Goal: Task Accomplishment & Management: Complete application form

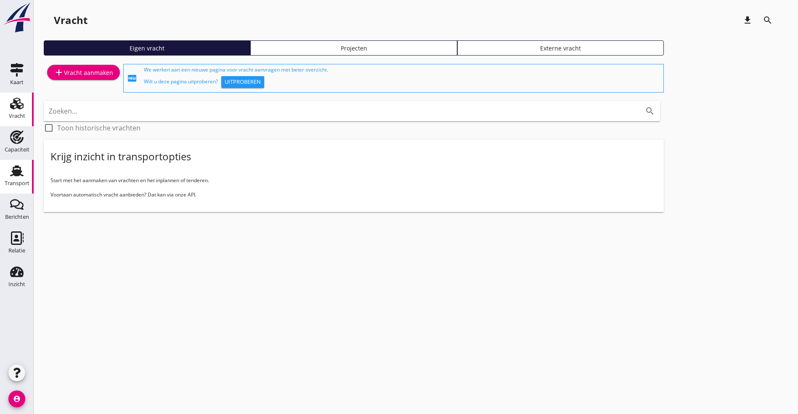
click at [17, 174] on use at bounding box center [16, 170] width 13 height 11
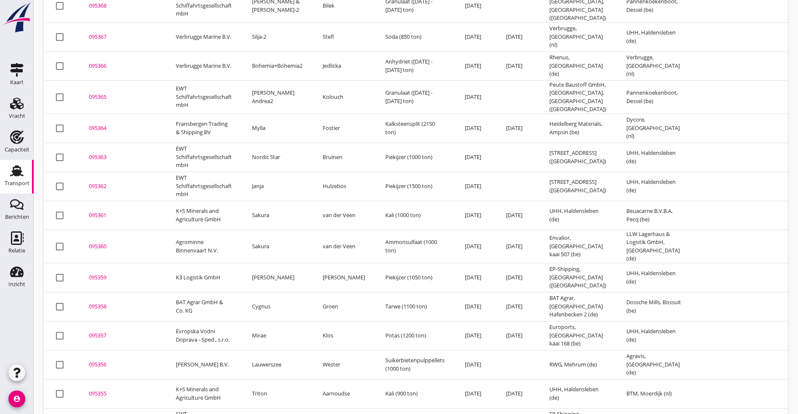
scroll to position [126, 0]
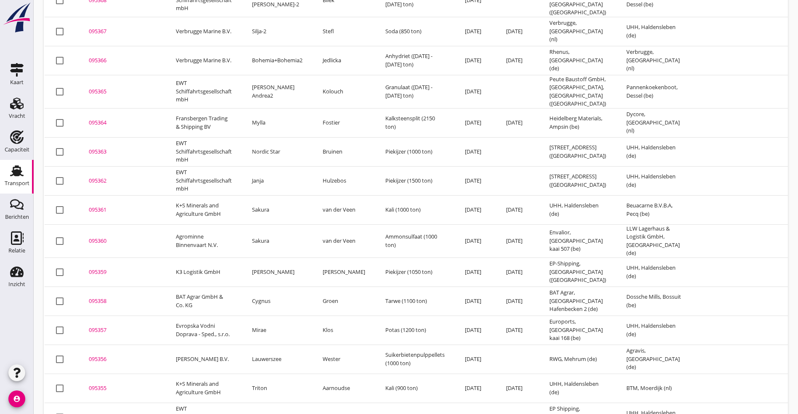
click at [100, 326] on div "095357" at bounding box center [122, 330] width 67 height 8
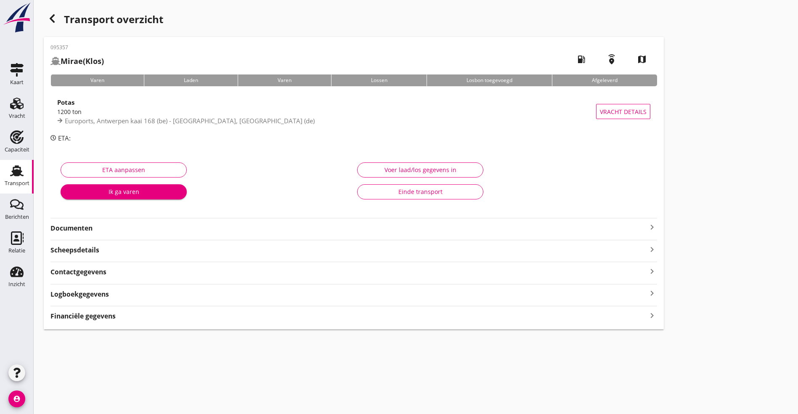
click at [140, 231] on strong "Documenten" at bounding box center [348, 228] width 596 height 10
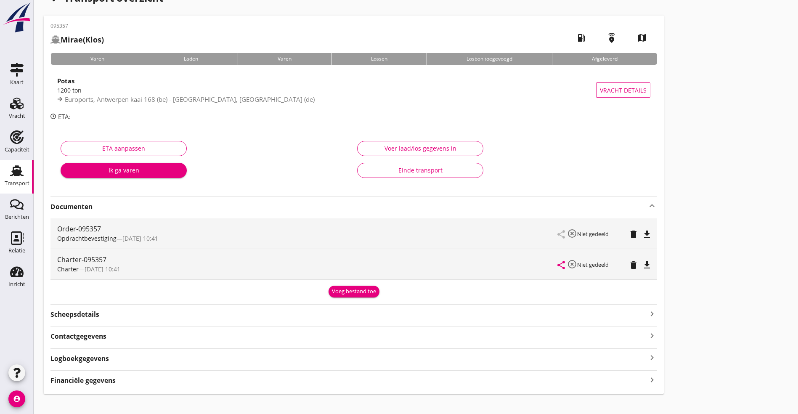
scroll to position [32, 0]
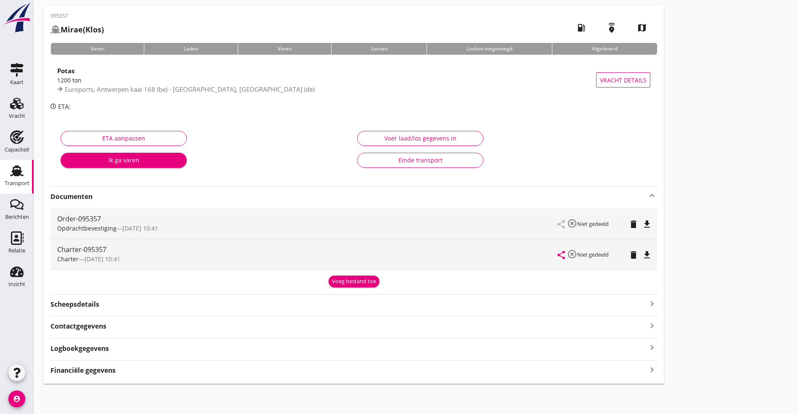
drag, startPoint x: 253, startPoint y: 339, endPoint x: 249, endPoint y: 340, distance: 4.4
click at [251, 340] on div "Logboekgegevens keyboard_arrow_right" at bounding box center [353, 345] width 606 height 15
click at [237, 350] on div "Logboekgegevens keyboard_arrow_right" at bounding box center [353, 347] width 606 height 11
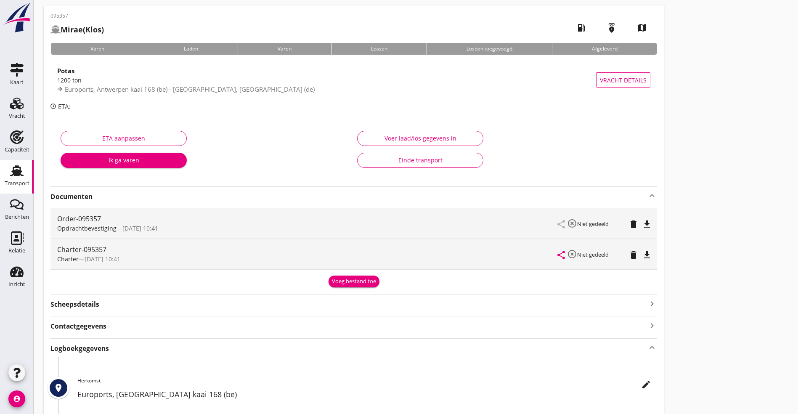
scroll to position [209, 0]
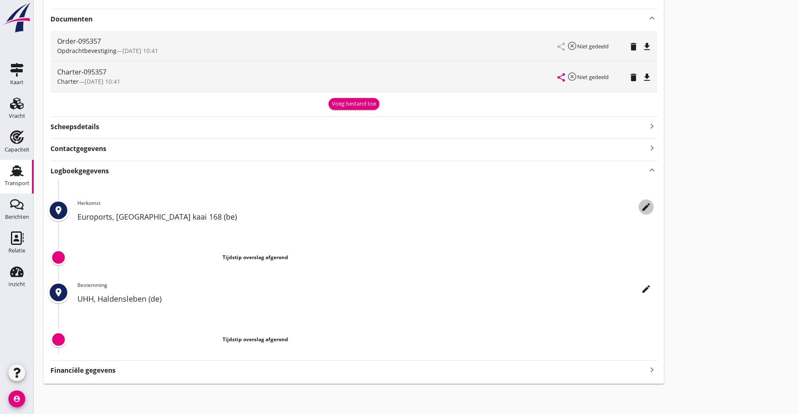
click at [641, 206] on icon "edit" at bounding box center [646, 207] width 10 height 10
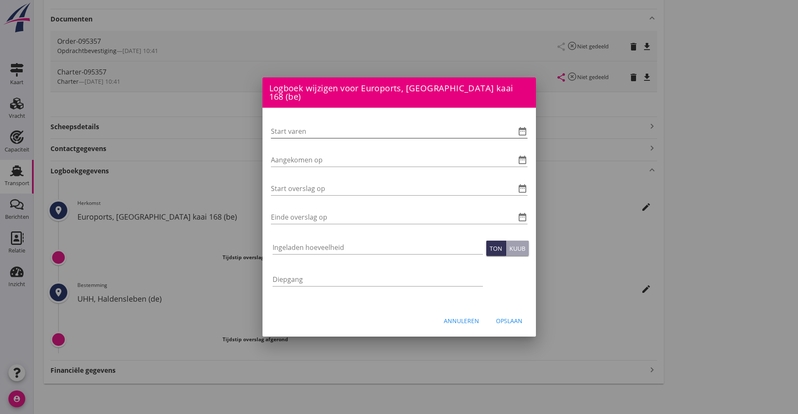
click at [296, 124] on input "Start varen" at bounding box center [387, 130] width 233 height 13
type input "08-09-2025 06:00"
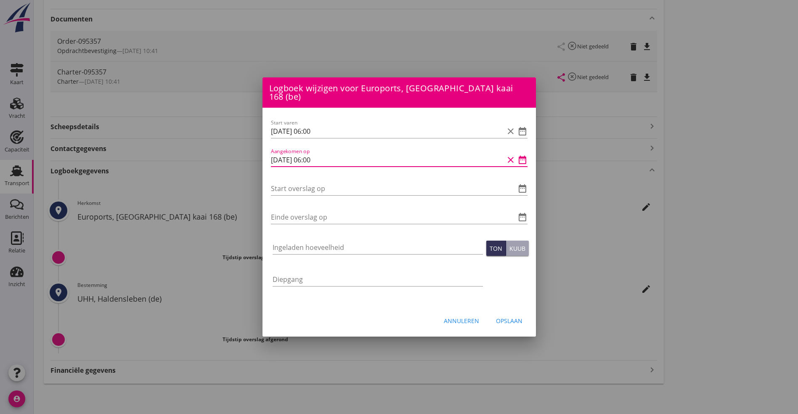
type input "08-09-2025 06:00"
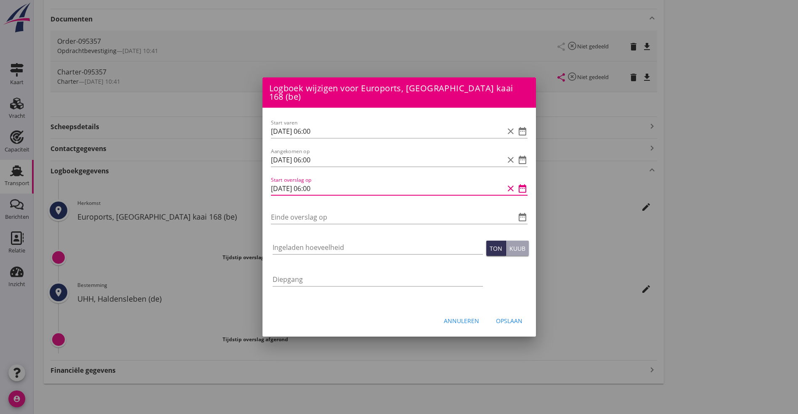
type input "08-09-2025 06:00"
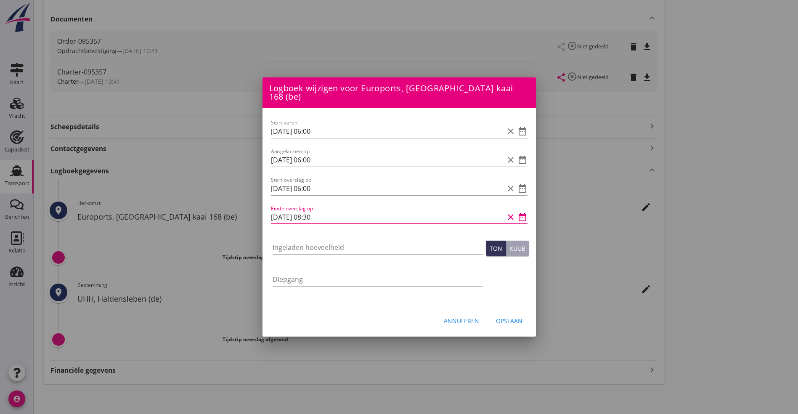
type input "08-09-2025 08:30"
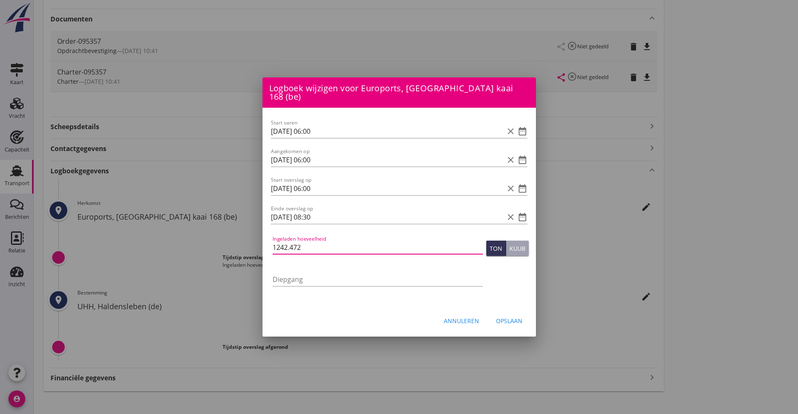
type input "1242.472"
click at [512, 316] on div "Opslaan" at bounding box center [509, 320] width 26 height 9
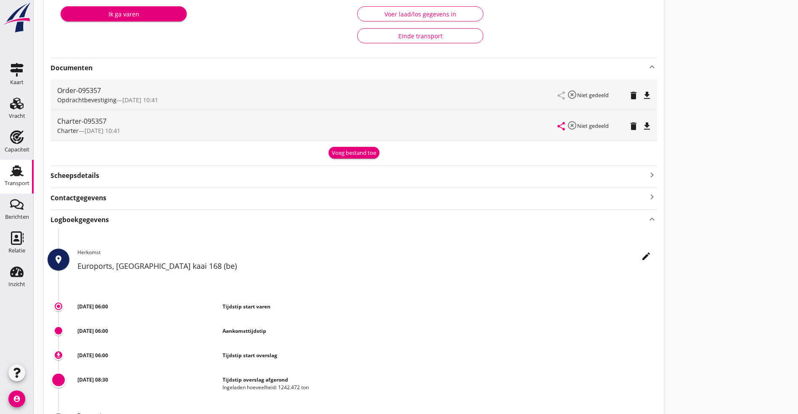
scroll to position [0, 0]
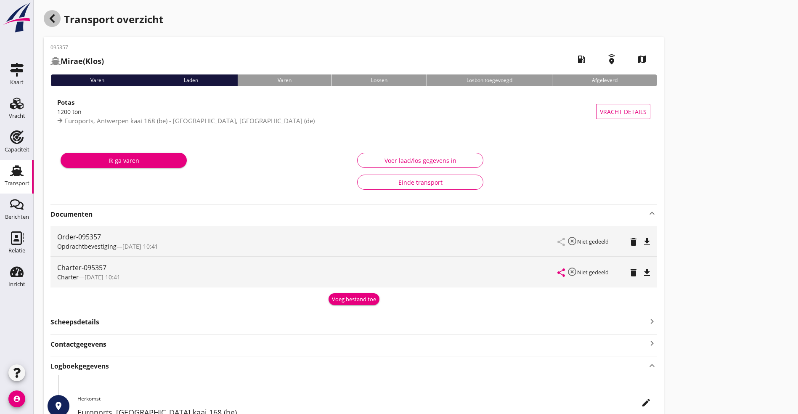
click at [51, 15] on icon "button" at bounding box center [52, 18] width 10 height 10
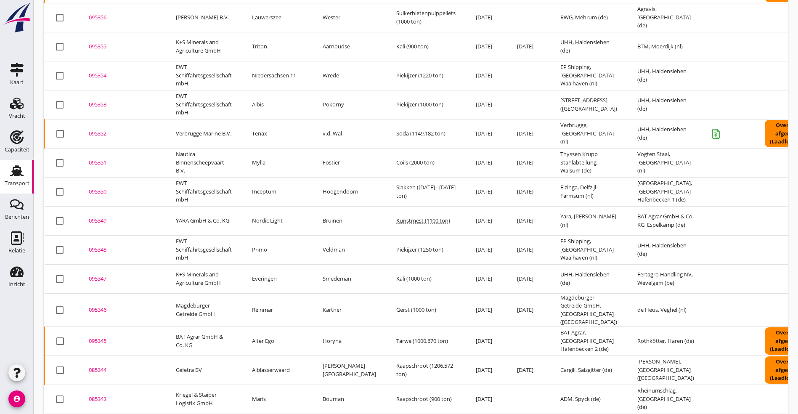
scroll to position [557, 0]
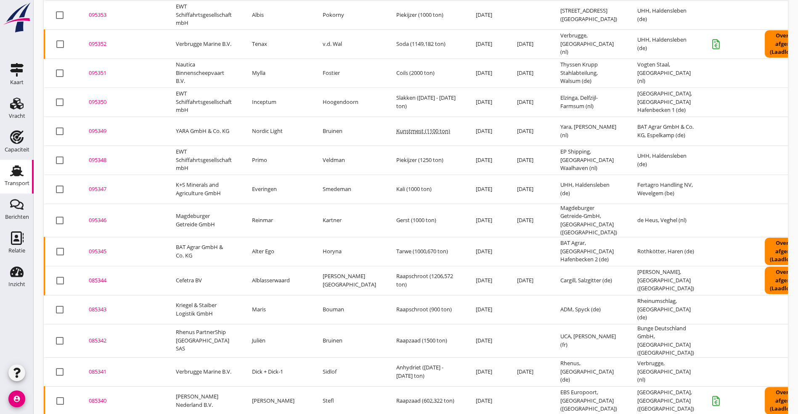
click at [94, 305] on div "085343" at bounding box center [122, 309] width 67 height 8
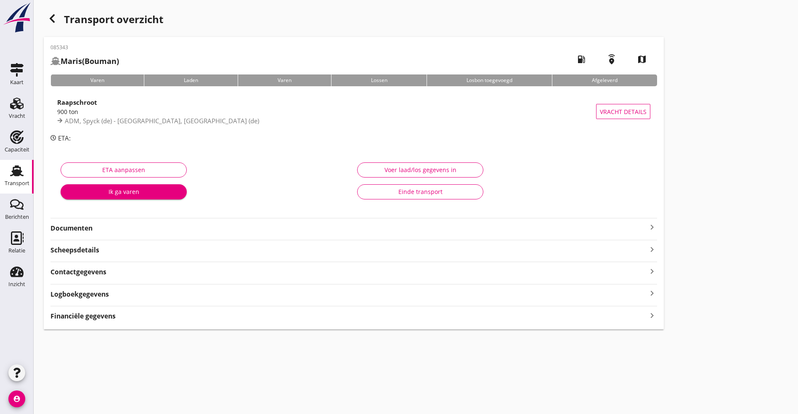
click at [91, 294] on strong "Logboekgegevens" at bounding box center [79, 294] width 58 height 10
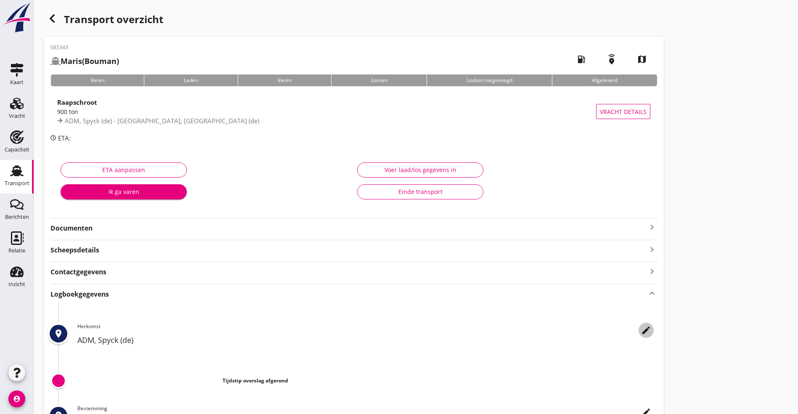
click at [641, 327] on icon "edit" at bounding box center [646, 330] width 10 height 10
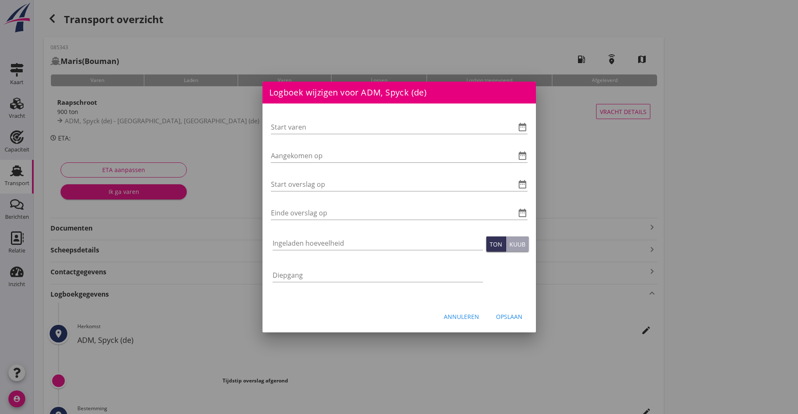
click at [297, 115] on div "Start varen date_range" at bounding box center [399, 128] width 256 height 29
click at [302, 122] on input "Start varen" at bounding box center [387, 126] width 233 height 13
type input "0"
type input "03-09-2025 06:00"
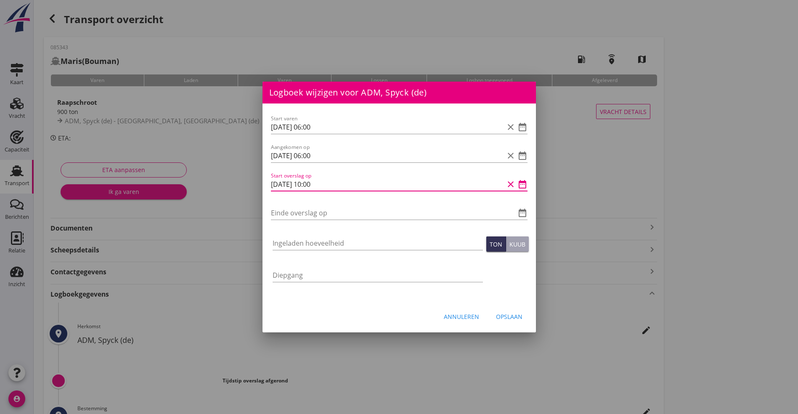
type input "05-09-2025 10:00"
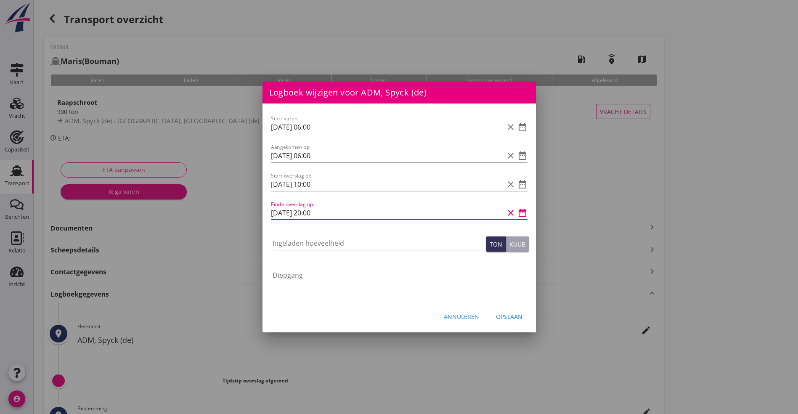
type input "05-09-2025 20:00"
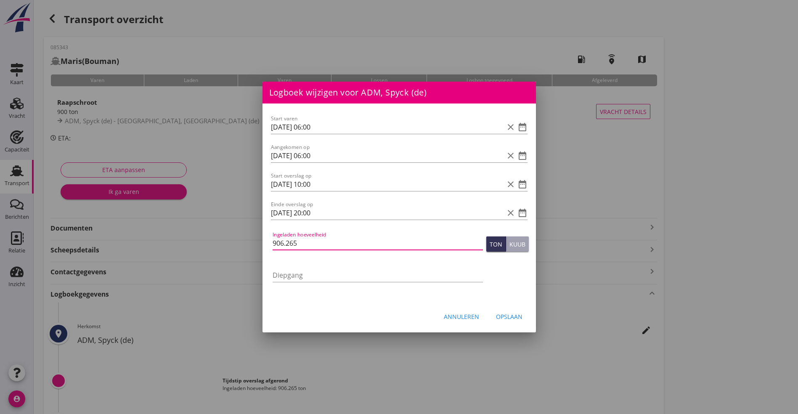
type input "906.265"
click at [513, 306] on div "Annuleren Opslaan" at bounding box center [398, 316] width 273 height 29
click at [505, 315] on div "Opslaan" at bounding box center [509, 316] width 26 height 9
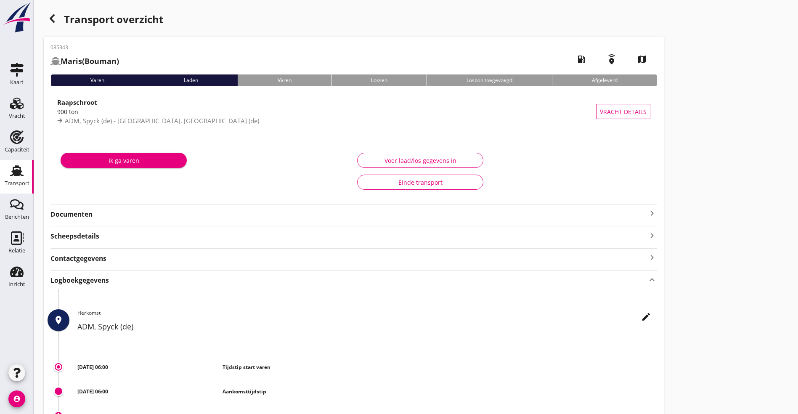
click at [54, 14] on icon "button" at bounding box center [52, 18] width 10 height 10
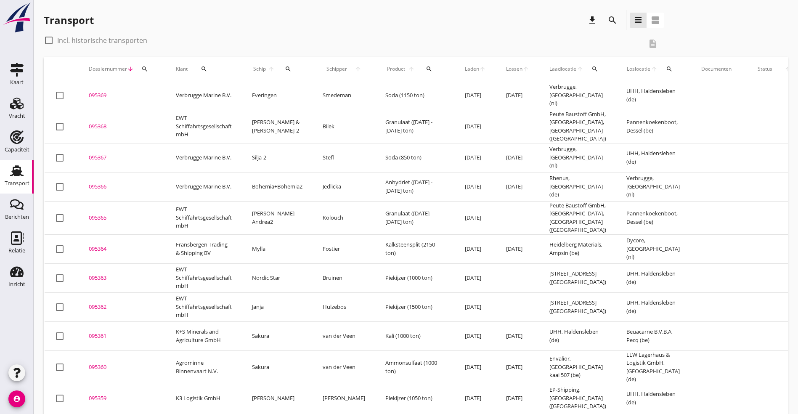
click at [136, 383] on td "095359 upload_file Drop hier uw bestand om het aan het dossier toe te voegen" at bounding box center [122, 397] width 87 height 29
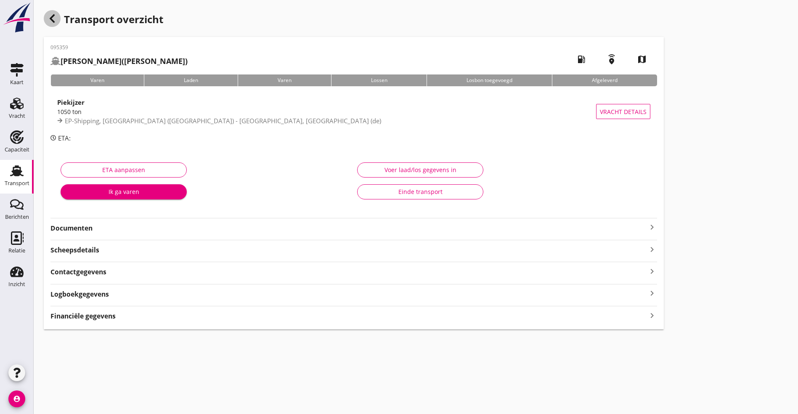
click at [53, 21] on use "button" at bounding box center [52, 18] width 5 height 8
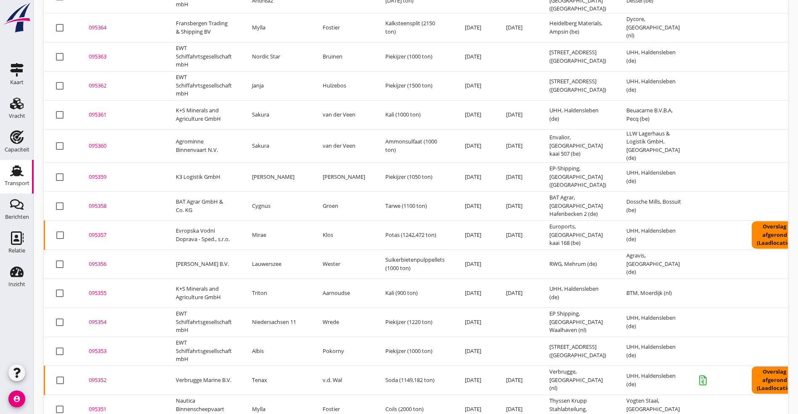
scroll to position [252, 0]
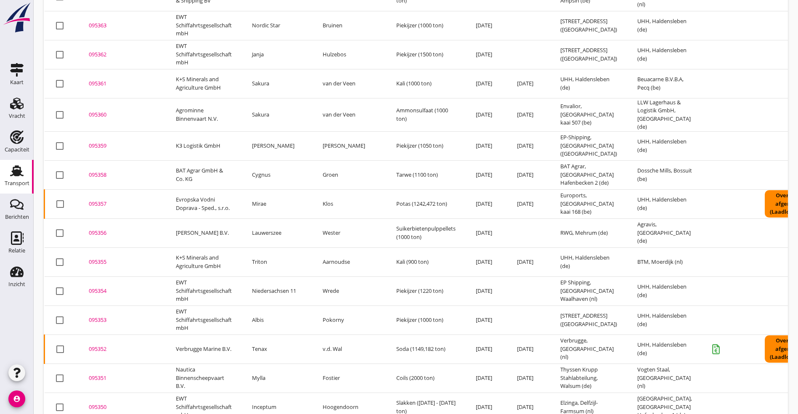
click at [95, 374] on div "095351" at bounding box center [122, 378] width 67 height 8
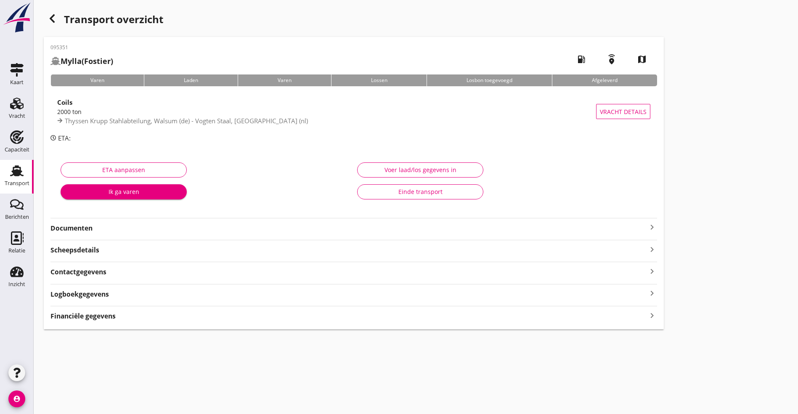
click at [396, 294] on div "Logboekgegevens keyboard_arrow_right" at bounding box center [353, 293] width 606 height 11
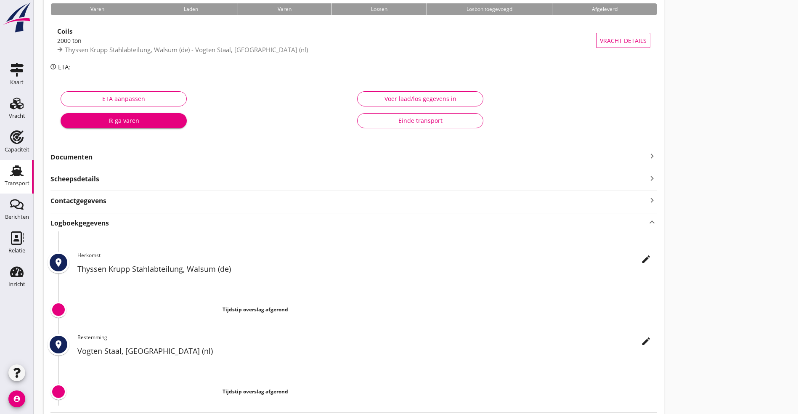
scroll to position [123, 0]
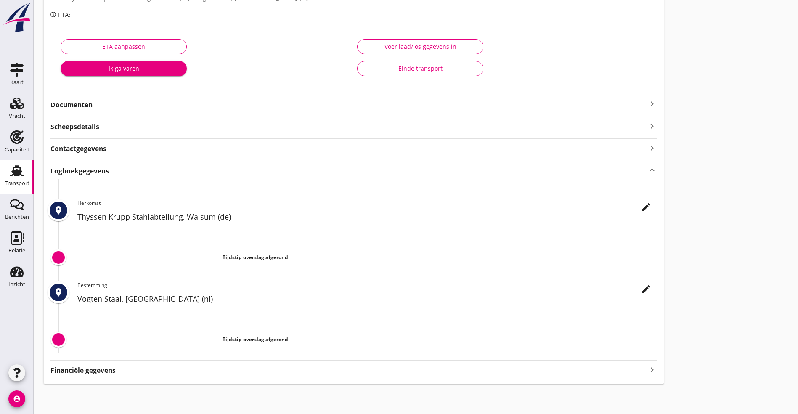
click at [641, 203] on icon "edit" at bounding box center [646, 207] width 10 height 10
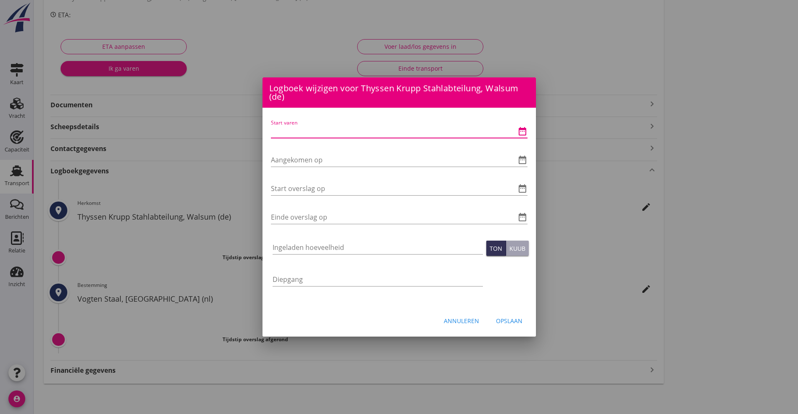
click at [319, 135] on input "Start varen" at bounding box center [387, 130] width 233 height 13
type input "06-09-2025 06:00"
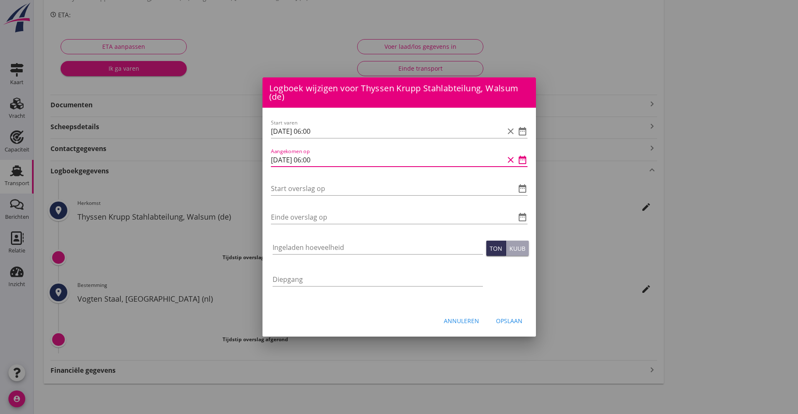
type input "06-09-2025 06:00"
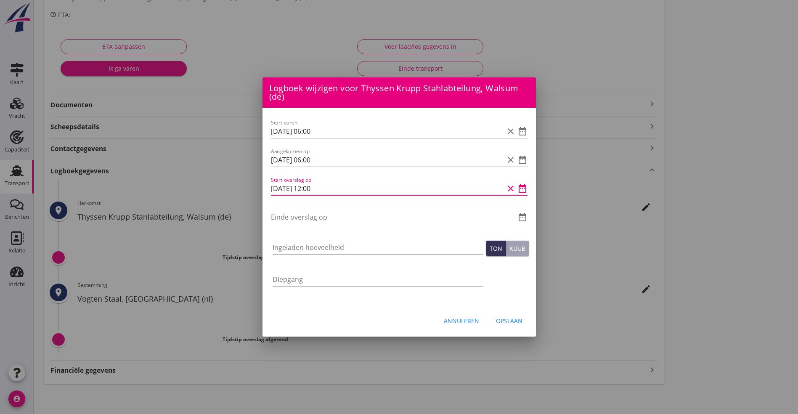
type input "06-09-2025 12:00"
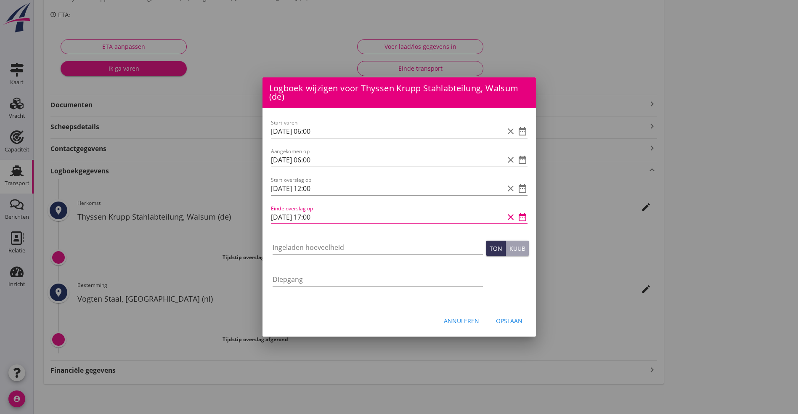
type input "06-09-2025 17:00"
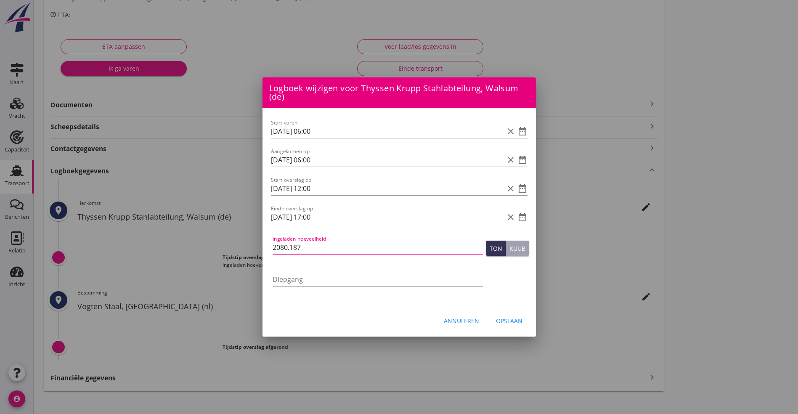
type input "2080.187"
click at [506, 313] on button "Opslaan" at bounding box center [509, 320] width 40 height 15
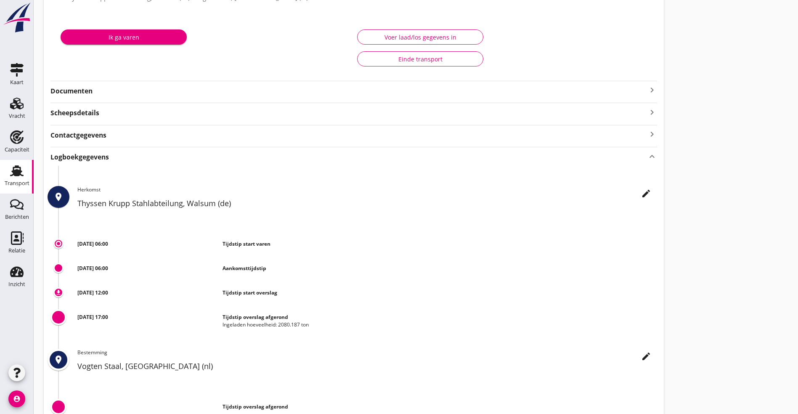
click at [20, 170] on use at bounding box center [16, 170] width 13 height 11
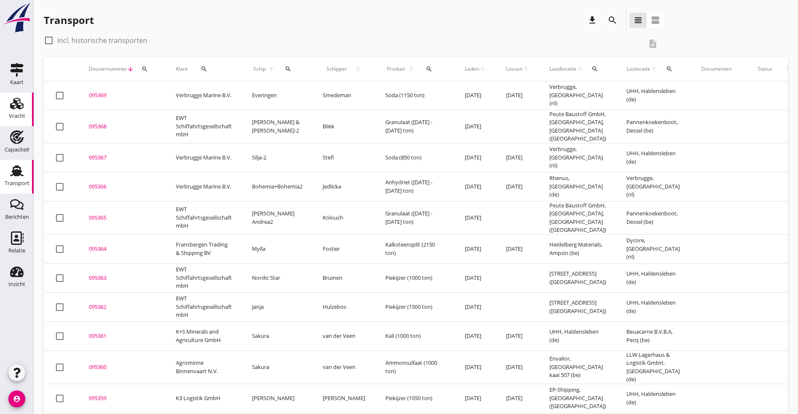
click at [18, 103] on icon "Vracht" at bounding box center [16, 103] width 13 height 13
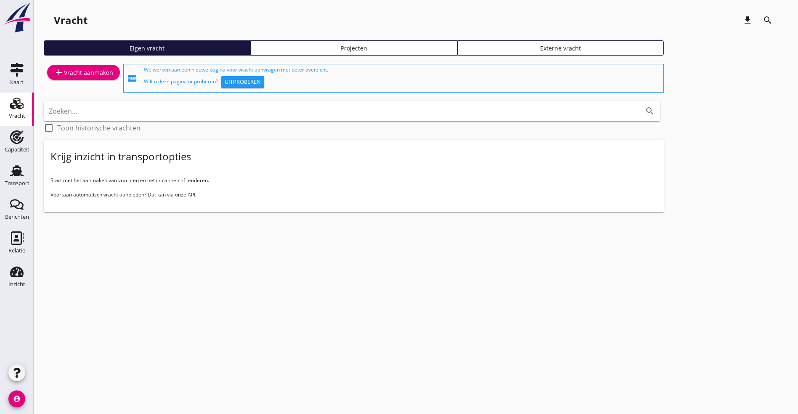
click at [262, 47] on div "Projecten" at bounding box center [353, 48] width 199 height 9
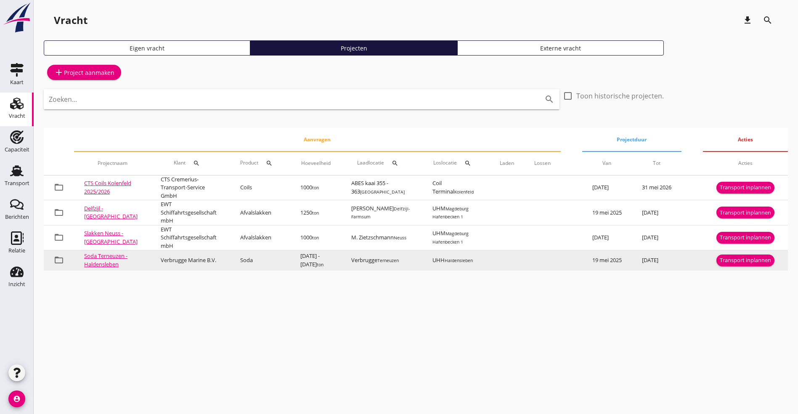
click at [745, 262] on div "Transport inplannen" at bounding box center [744, 260] width 51 height 8
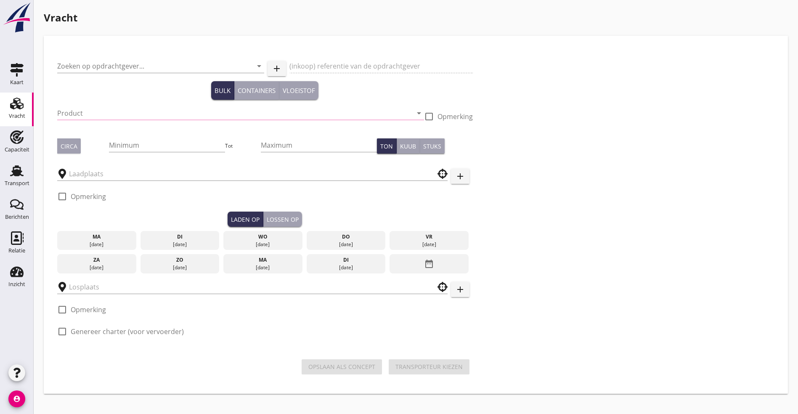
type input "Verbrugge Marine B.V."
type input "Soda (8130)"
type input "1000"
type input "2000"
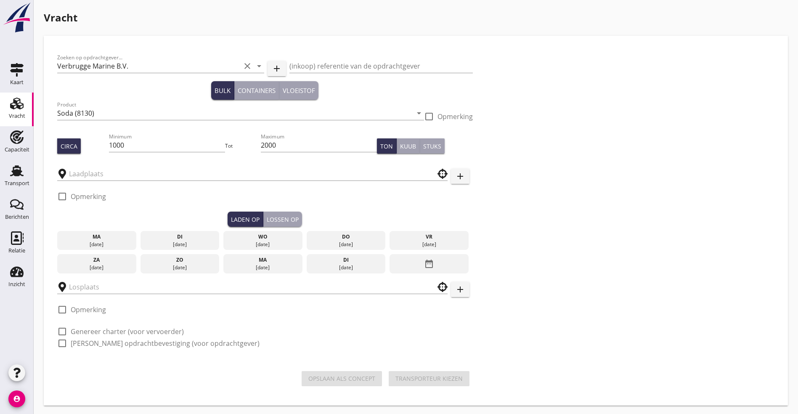
type input "Verbrugge"
type input "UHH"
checkbox input "true"
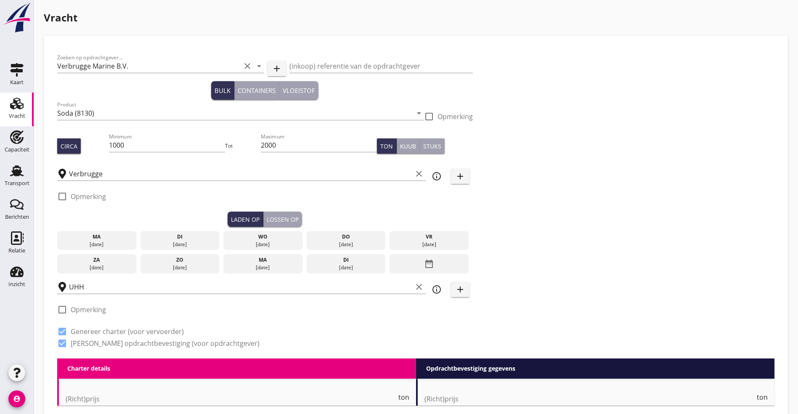
checkbox input "false"
radio input "false"
checkbox input "true"
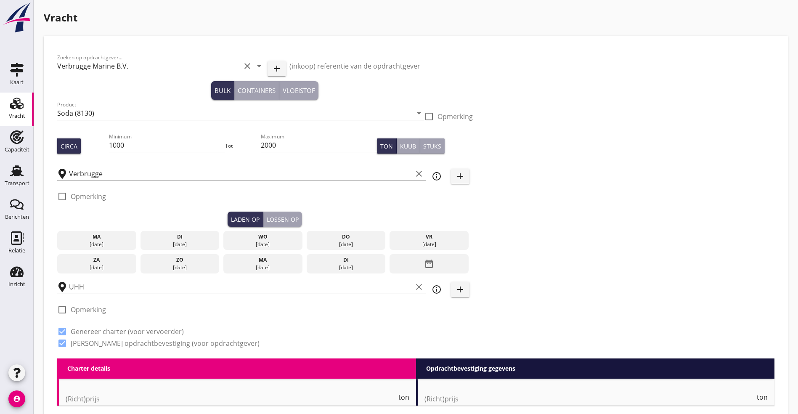
checkbox input "true"
type input "48"
type input "2"
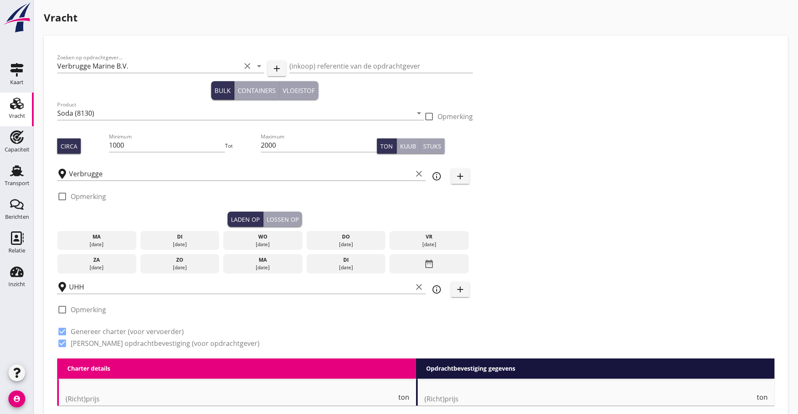
type input "13"
checkbox input "false"
radio input "false"
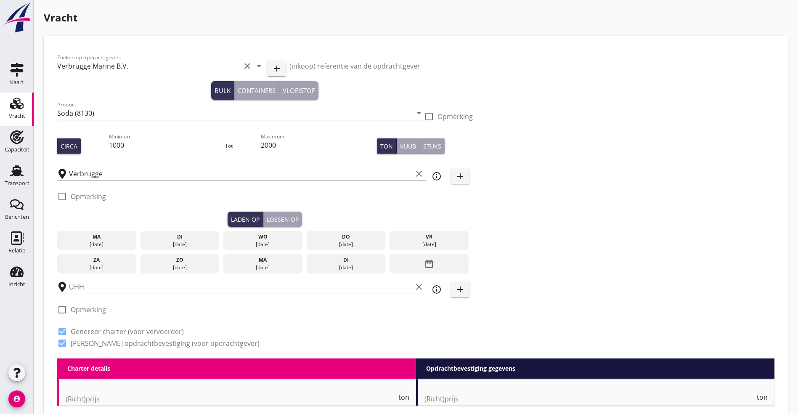
checkbox input "true"
type input "48"
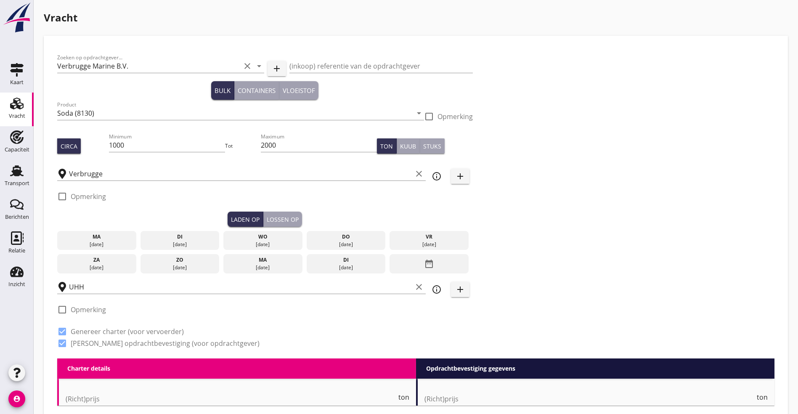
type input "2"
type input "21"
drag, startPoint x: 144, startPoint y: 143, endPoint x: 125, endPoint y: 143, distance: 19.3
click at [125, 143] on div "Circa Minimum 1000 Tot Maximum 2000 Ton Kuub Stuks" at bounding box center [264, 146] width 415 height 29
click at [151, 237] on div "di" at bounding box center [179, 237] width 75 height 8
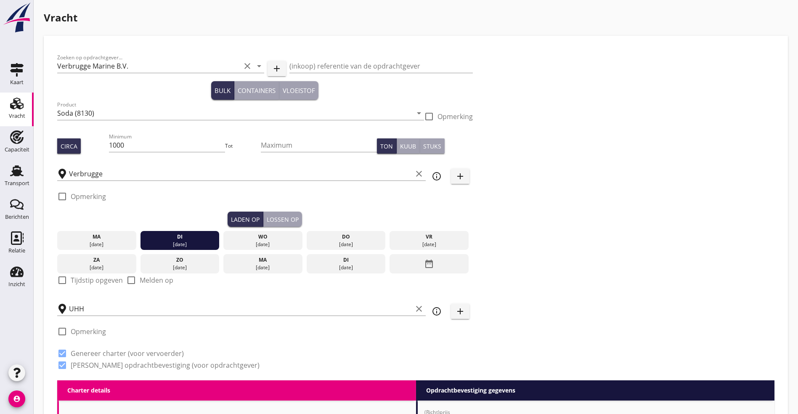
click at [109, 281] on label "Tijdstip opgeven" at bounding box center [97, 280] width 52 height 8
checkbox input "true"
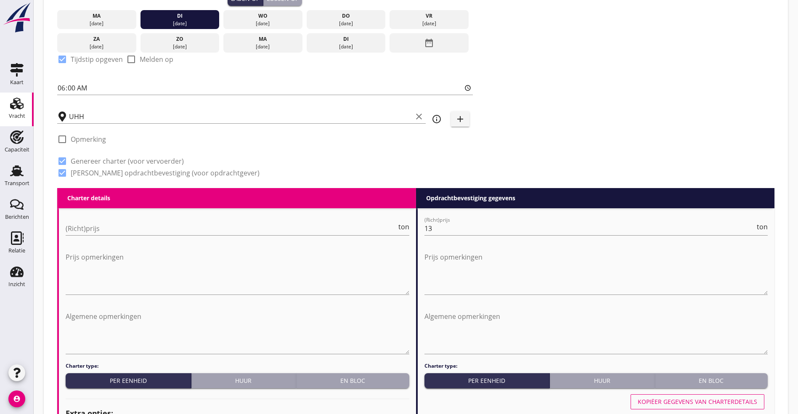
scroll to position [252, 0]
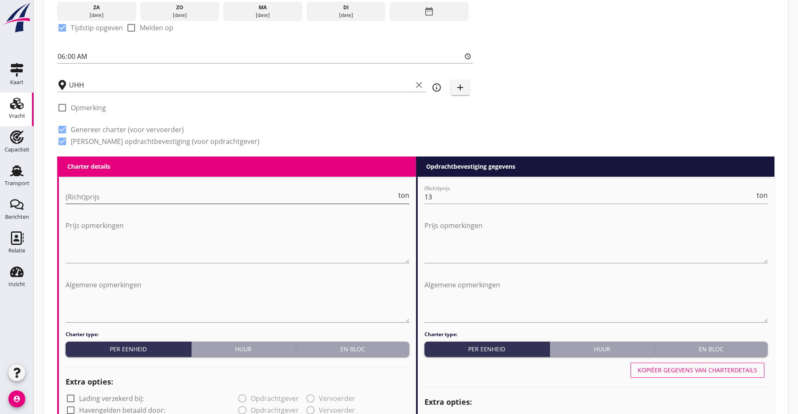
click at [101, 197] on input "(Richt)prijs" at bounding box center [231, 196] width 331 height 13
type input "1"
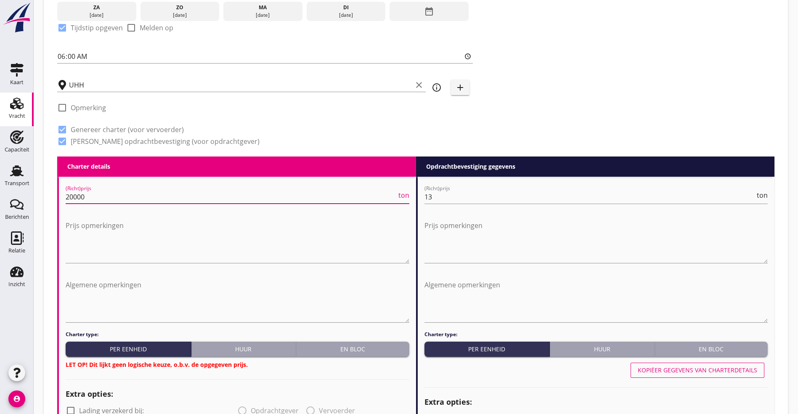
type input "20000"
click at [355, 344] on div "En bloc" at bounding box center [352, 348] width 106 height 9
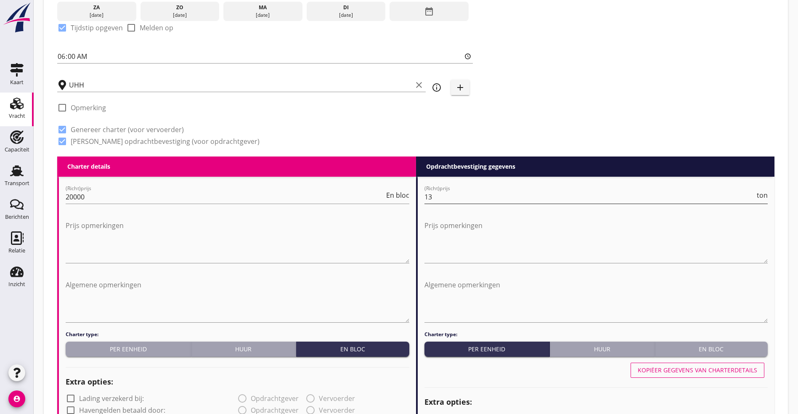
click at [464, 196] on input "13" at bounding box center [589, 196] width 331 height 13
drag, startPoint x: 353, startPoint y: 189, endPoint x: 346, endPoint y: 188, distance: 7.6
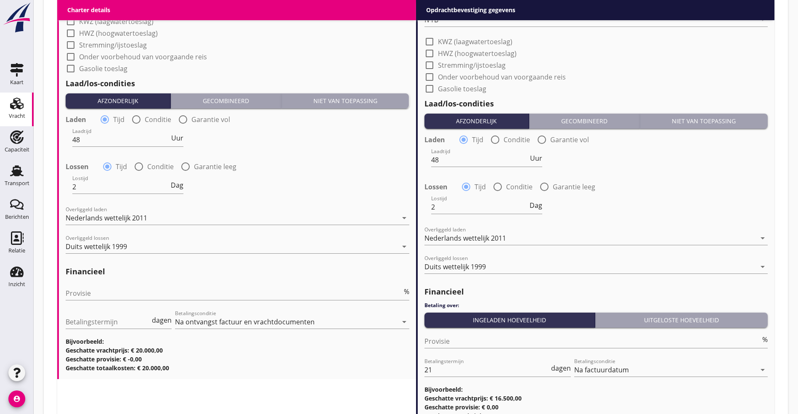
scroll to position [820, 0]
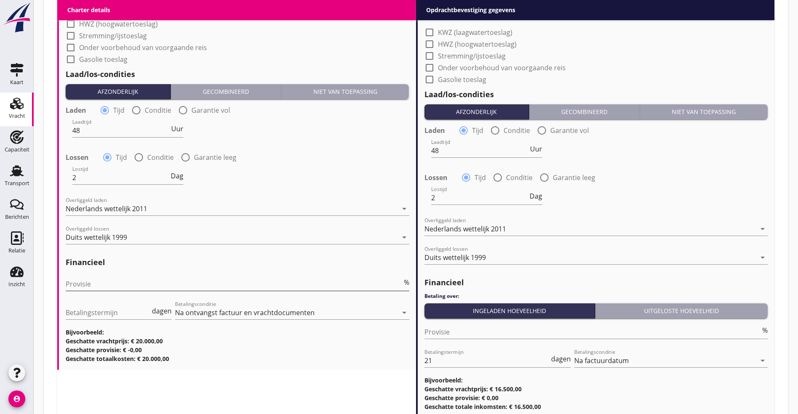
type input "16.50"
click at [163, 281] on input "Provisie" at bounding box center [234, 283] width 336 height 13
type input "5"
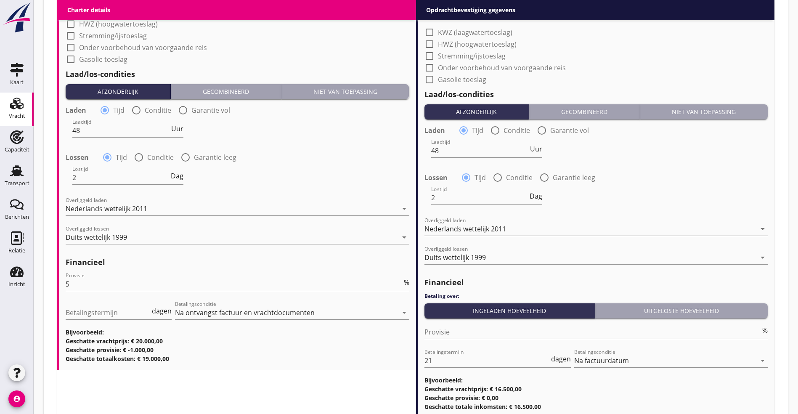
click at [300, 357] on h3 "Geschatte totaalkosten: € 19.000,00" at bounding box center [238, 358] width 344 height 9
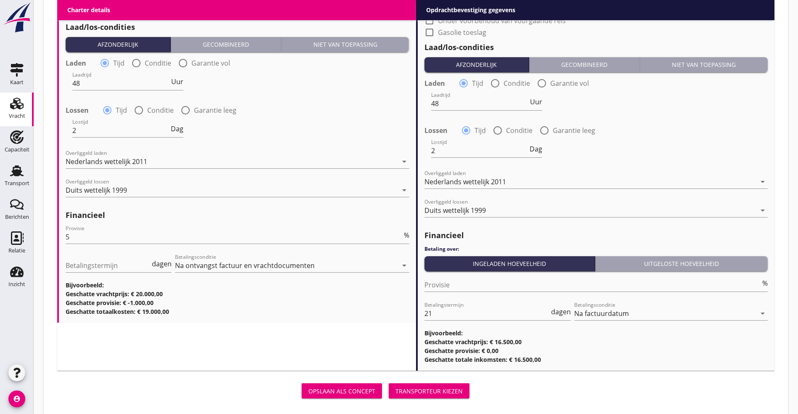
scroll to position [878, 0]
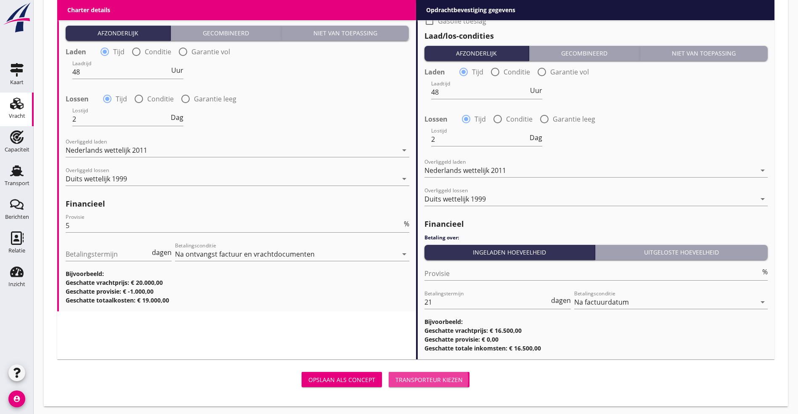
click at [395, 375] on div "Transporteur kiezen" at bounding box center [428, 379] width 67 height 9
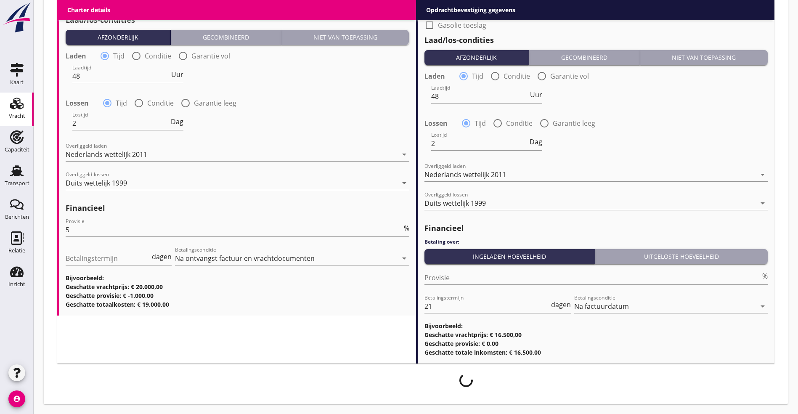
scroll to position [872, 0]
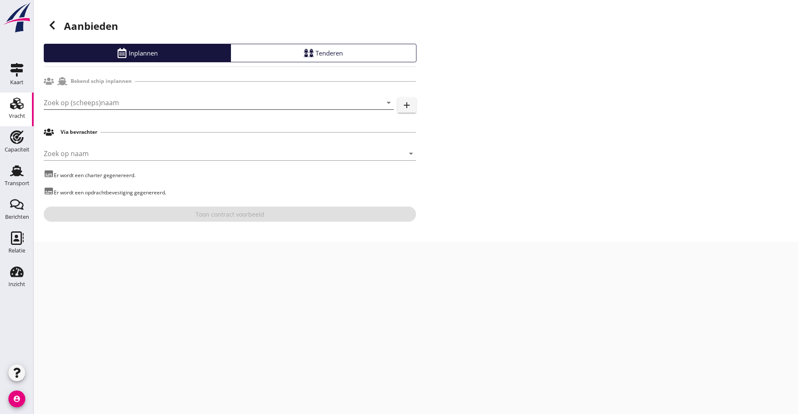
click at [109, 99] on input "Zoek op (scheeps)naam" at bounding box center [207, 102] width 326 height 13
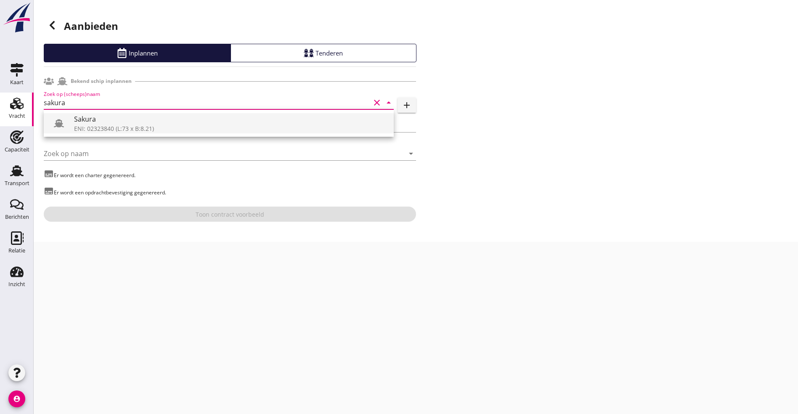
click at [125, 133] on div "Sakura ENI: 02323840 (L:73 x B:8.21)" at bounding box center [230, 123] width 313 height 20
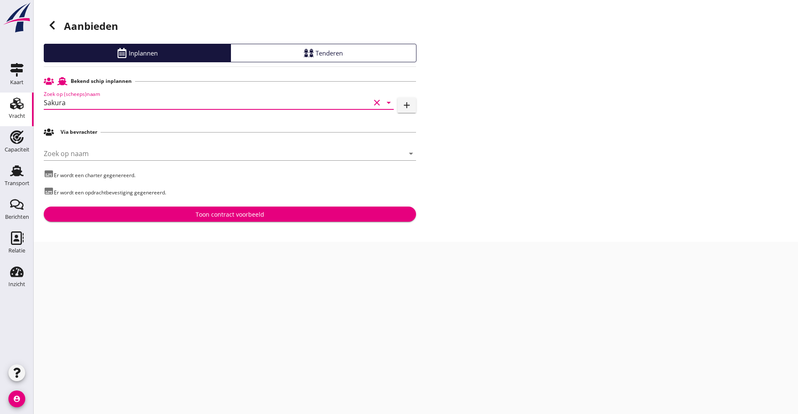
type input "Sakura"
click at [114, 217] on div "Toon contract voorbeeld" at bounding box center [229, 214] width 359 height 9
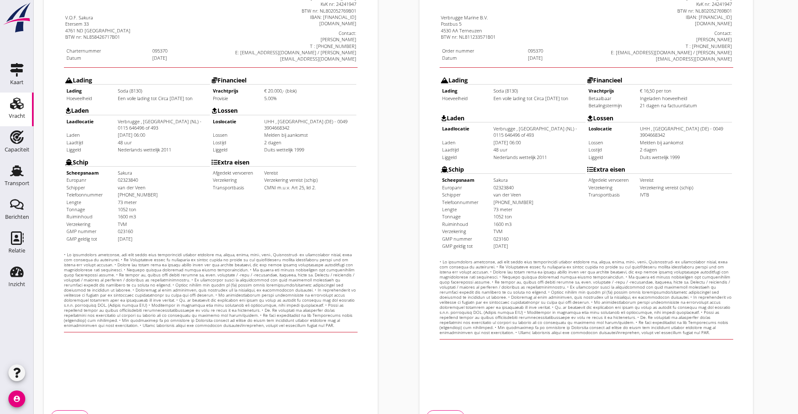
scroll to position [209, 0]
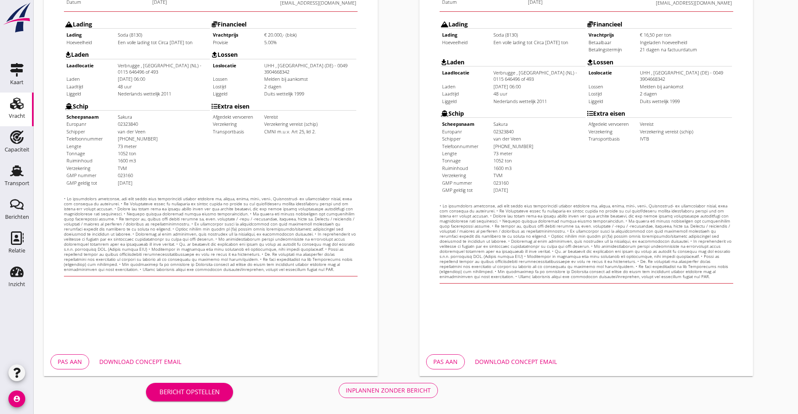
click at [153, 353] on div "Pas aan Download concept email" at bounding box center [211, 361] width 334 height 29
click at [142, 358] on div "Download concept email" at bounding box center [140, 361] width 82 height 9
click at [61, 355] on button "Pas aan" at bounding box center [69, 361] width 39 height 15
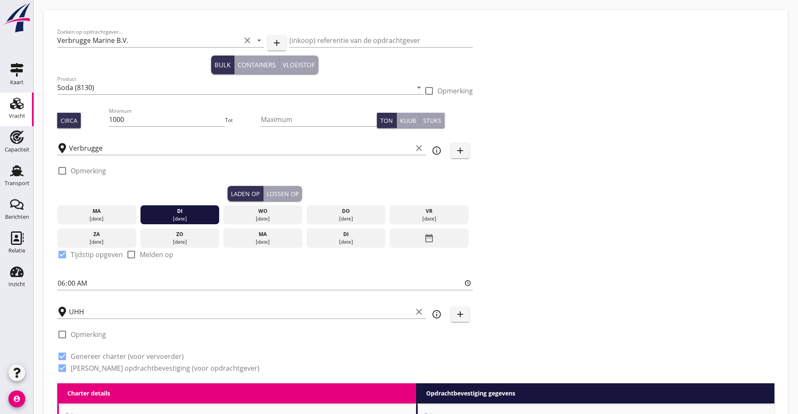
click at [267, 191] on div "Lossen op" at bounding box center [283, 193] width 32 height 9
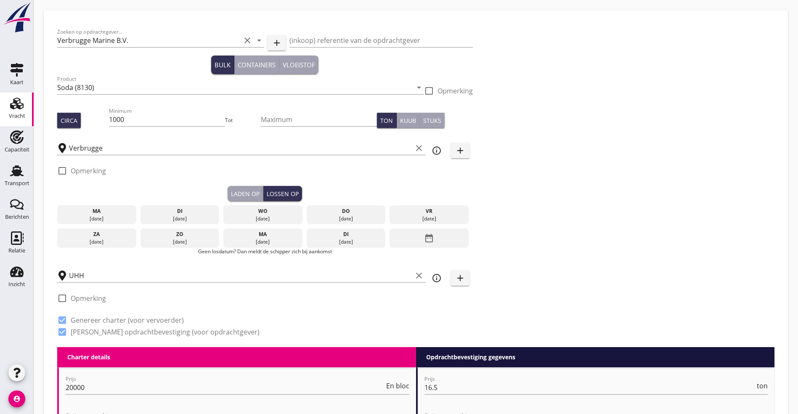
click at [308, 230] on div "di" at bounding box center [345, 234] width 75 height 8
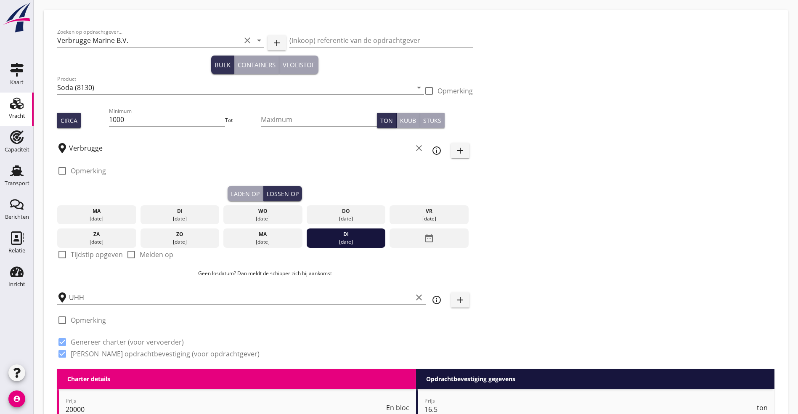
click at [66, 252] on div at bounding box center [62, 254] width 14 height 14
checkbox input "true"
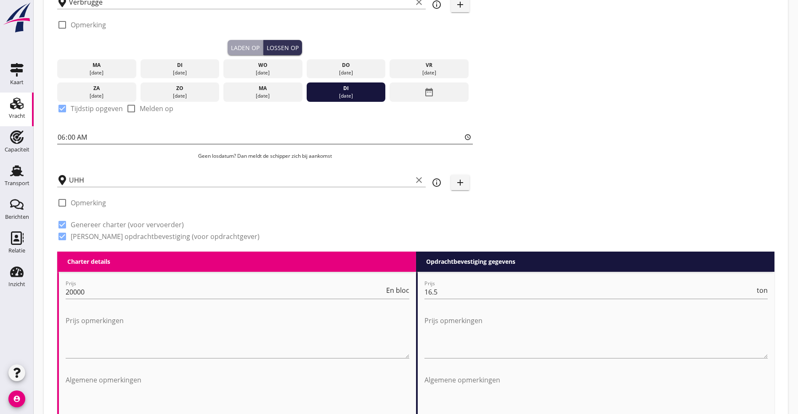
scroll to position [126, 0]
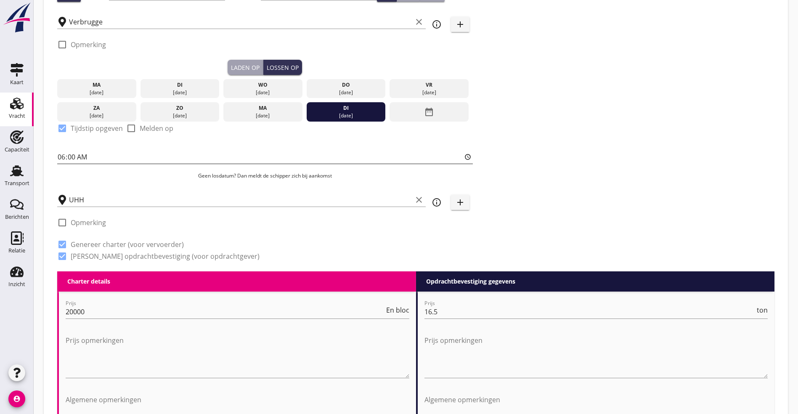
click at [64, 151] on input "06:00" at bounding box center [264, 156] width 415 height 13
type input "12:00"
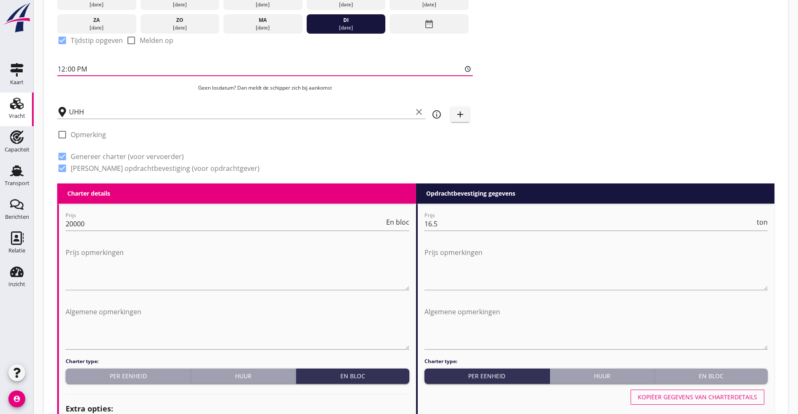
scroll to position [252, 0]
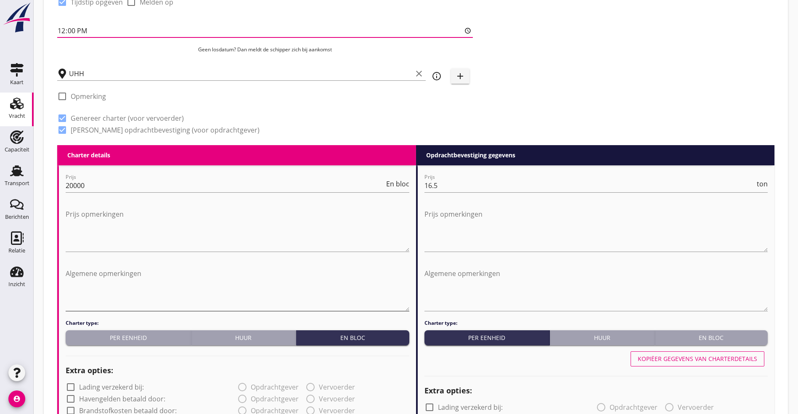
click at [144, 279] on textarea "Algemene opmerkingen" at bounding box center [238, 289] width 344 height 44
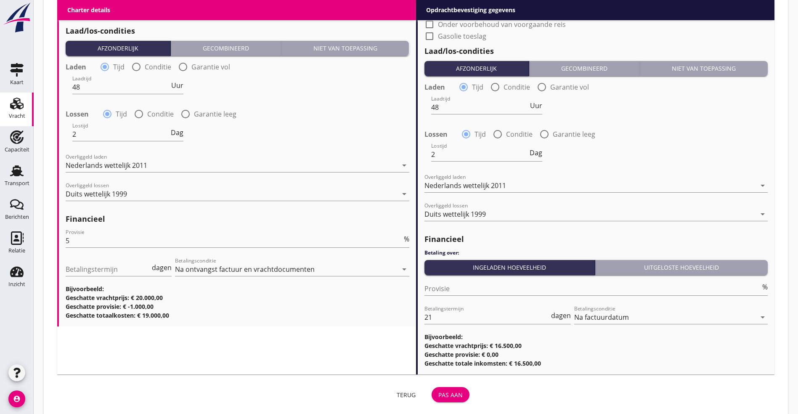
scroll to position [867, 0]
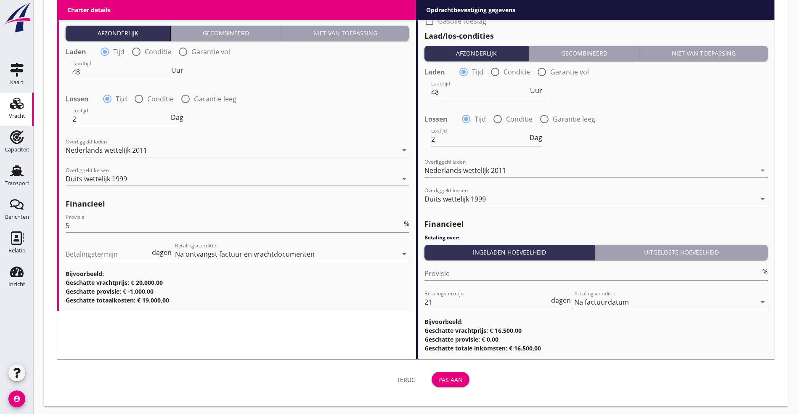
type textarea "Lossen asap in Haldensleben, aangegeven aankomst 16-9-2025 tussen 10/12 uur, in…"
drag, startPoint x: 330, startPoint y: 374, endPoint x: 335, endPoint y: 369, distance: 6.3
click at [438, 375] on div "Pas aan" at bounding box center [450, 379] width 24 height 9
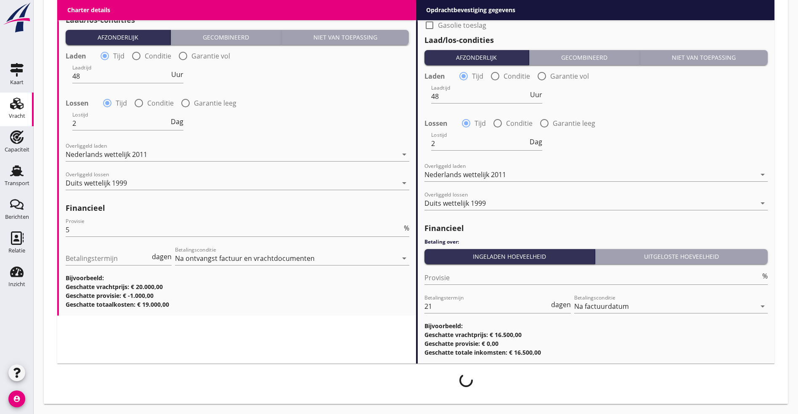
scroll to position [860, 0]
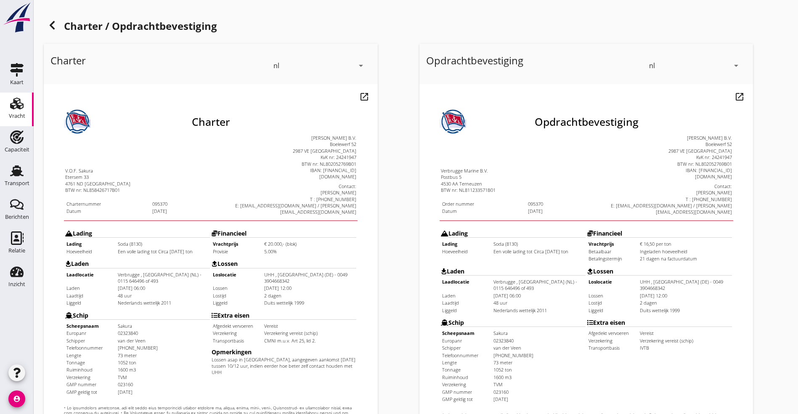
scroll to position [209, 0]
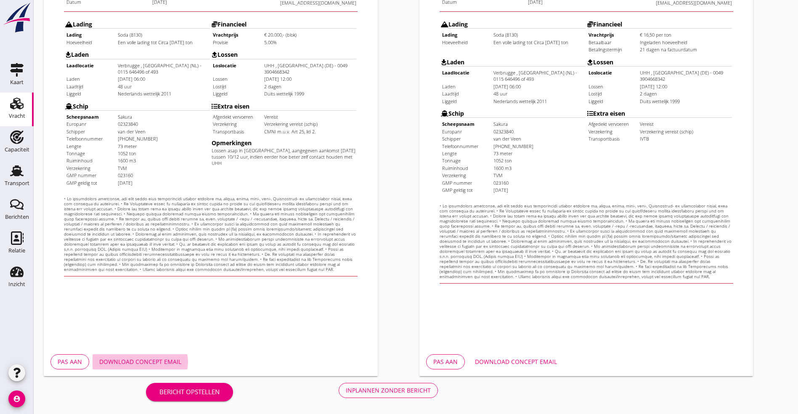
click at [120, 363] on div "Download concept email" at bounding box center [140, 361] width 82 height 9
click at [338, 394] on button "Inplannen zonder bericht" at bounding box center [387, 390] width 99 height 15
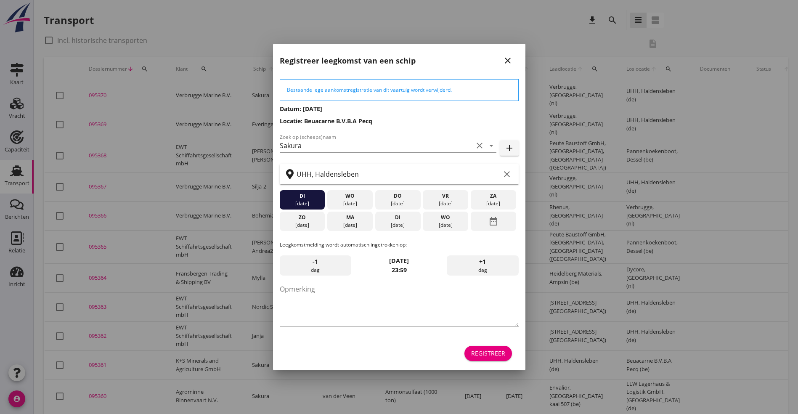
click at [343, 197] on div "wo" at bounding box center [349, 196] width 41 height 8
click at [476, 351] on div "Registreer" at bounding box center [488, 353] width 34 height 9
